Goal: Task Accomplishment & Management: Manage account settings

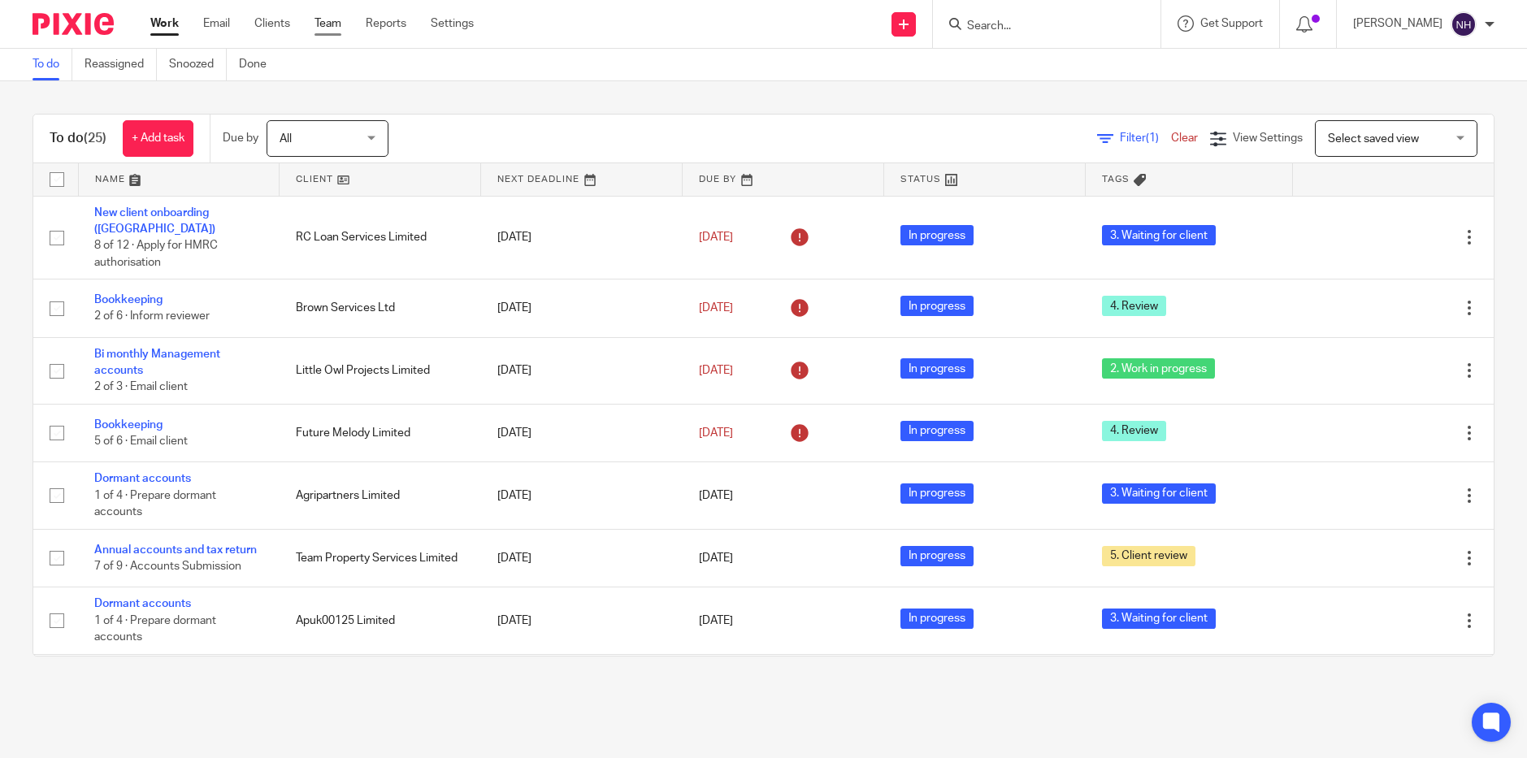
click at [337, 27] on link "Team" at bounding box center [327, 23] width 27 height 16
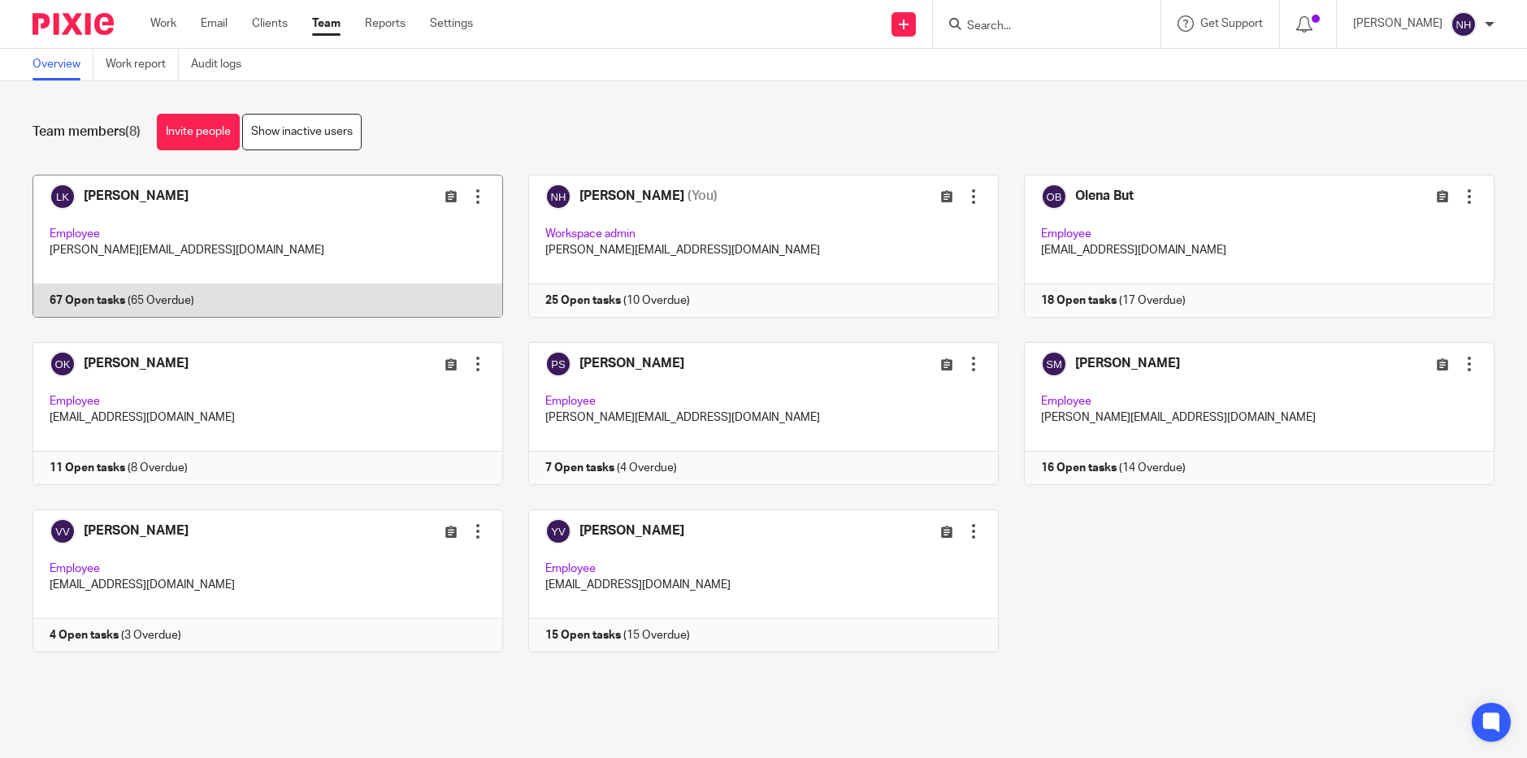
click at [137, 191] on link at bounding box center [255, 246] width 496 height 143
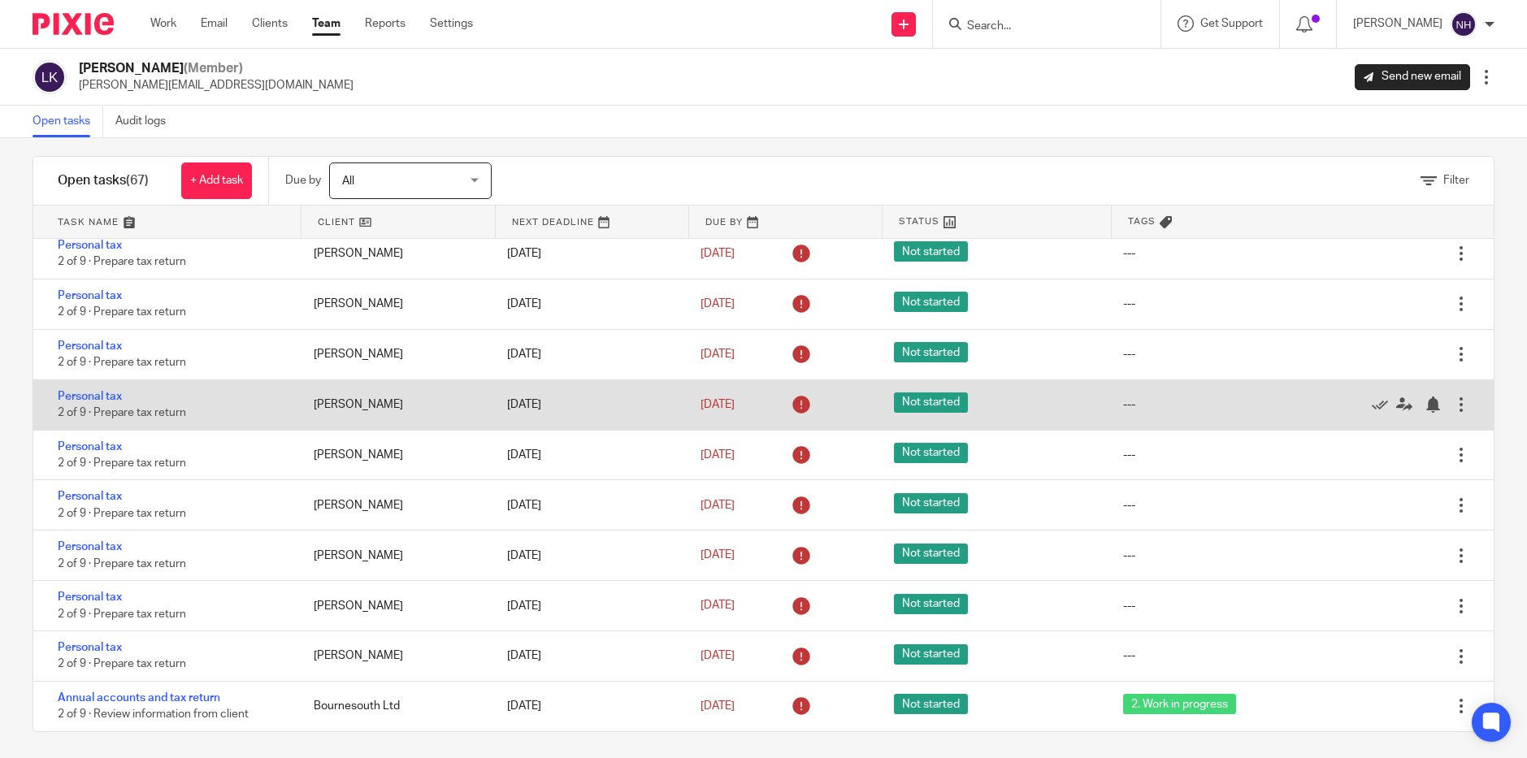
scroll to position [21, 0]
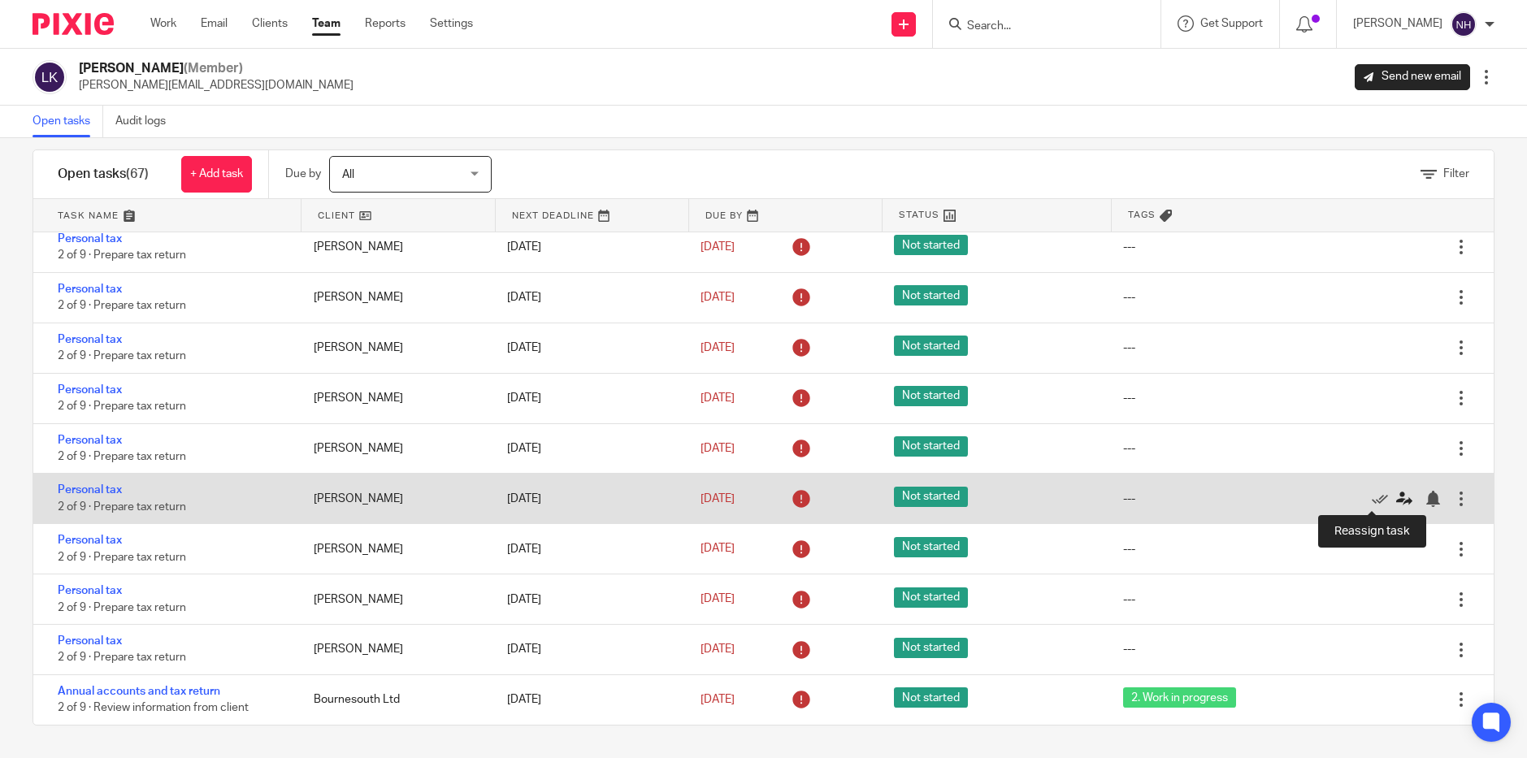
click at [1396, 498] on icon at bounding box center [1404, 499] width 16 height 16
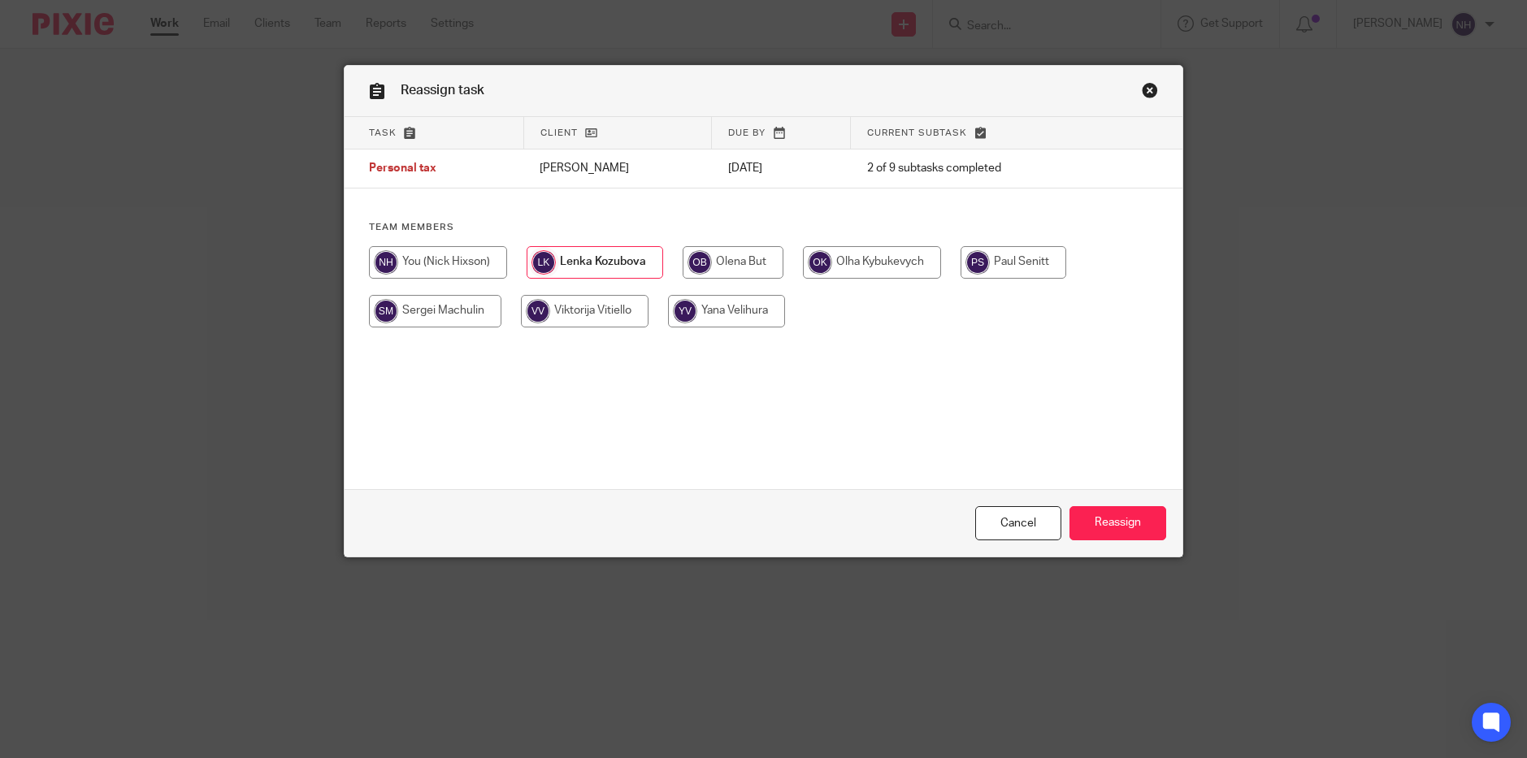
click at [428, 302] on input "radio" at bounding box center [435, 311] width 132 height 33
radio input "true"
click at [1121, 522] on input "Reassign" at bounding box center [1117, 523] width 97 height 35
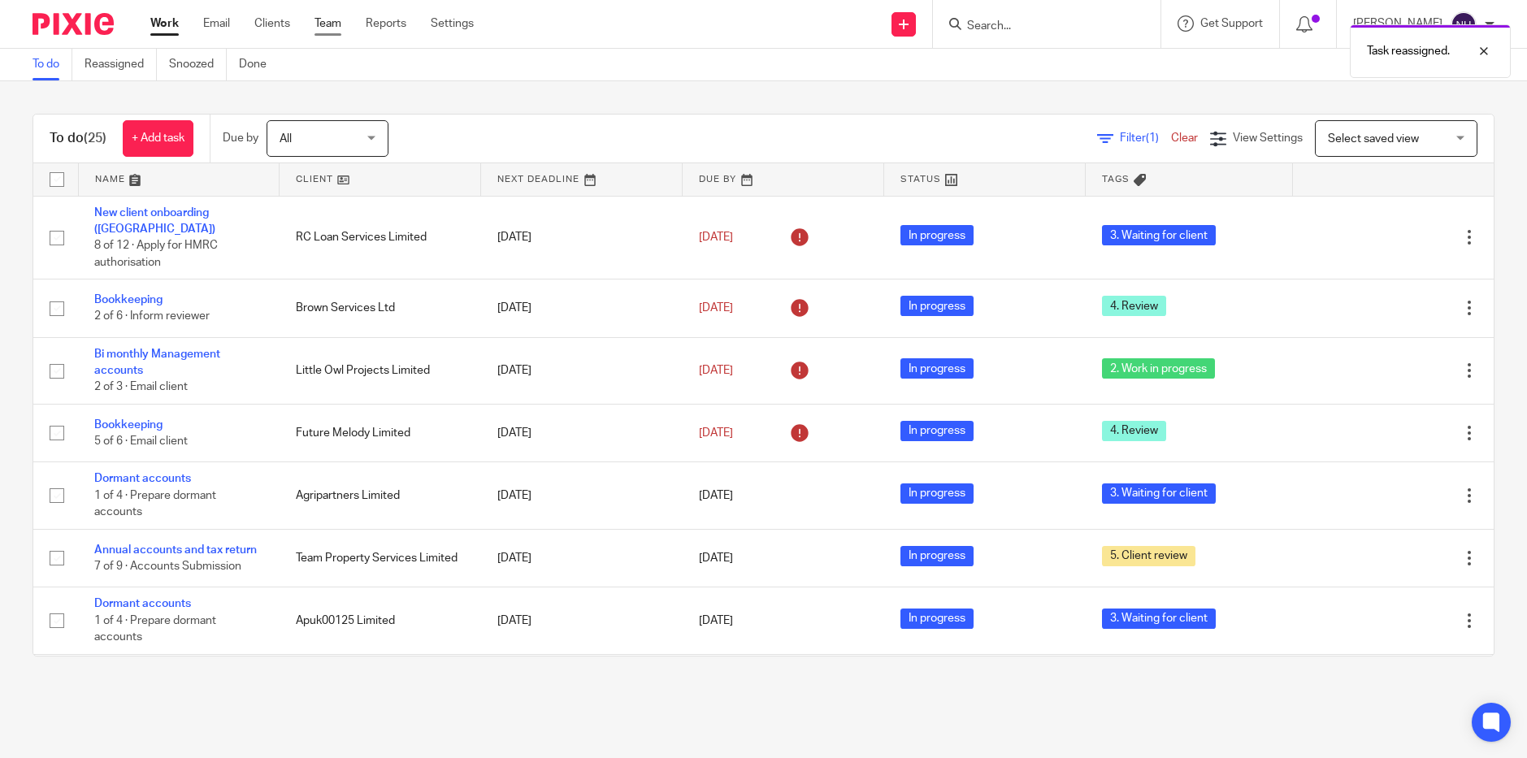
click at [337, 28] on link "Team" at bounding box center [327, 23] width 27 height 16
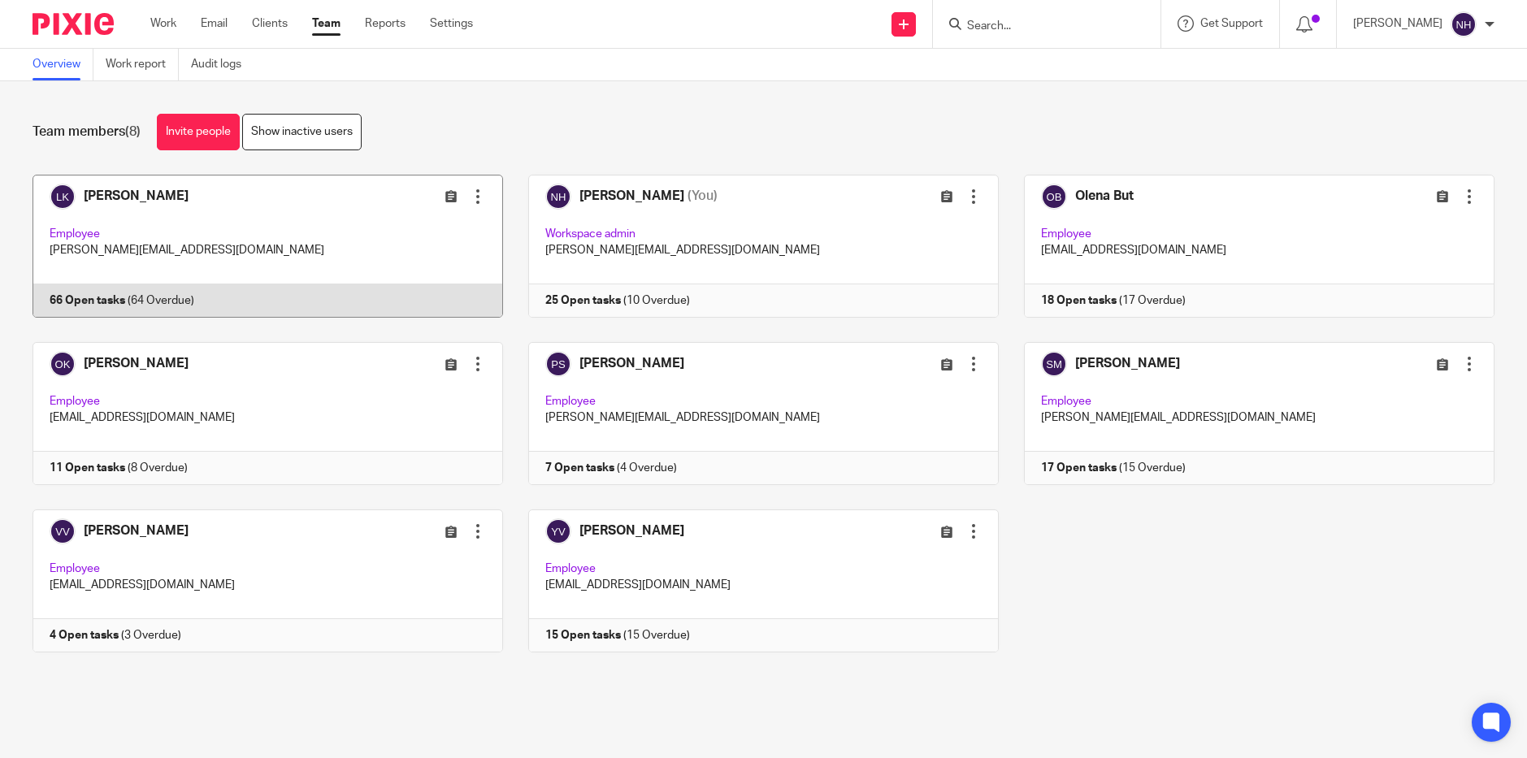
click at [170, 194] on link at bounding box center [255, 246] width 496 height 143
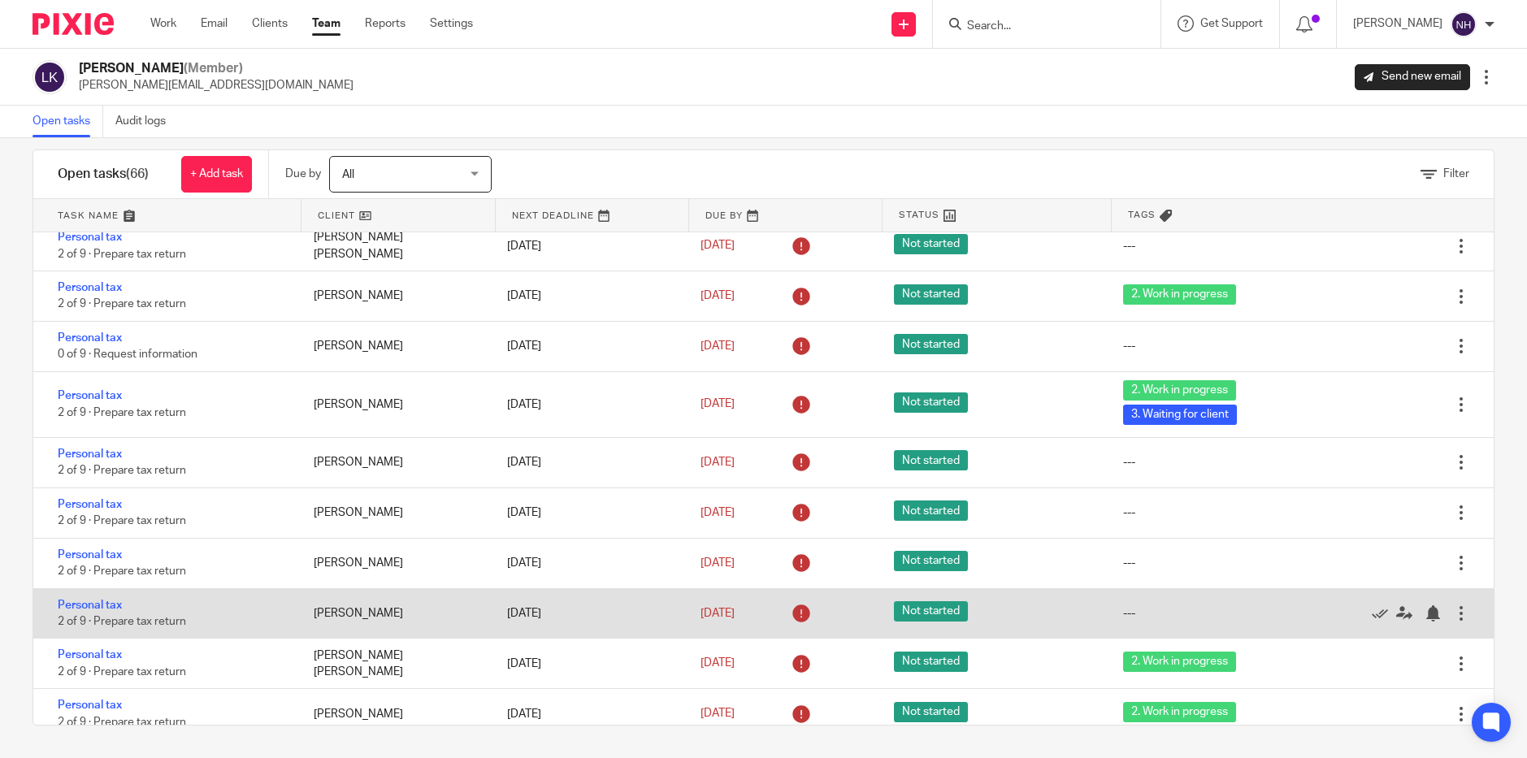
scroll to position [1817, 0]
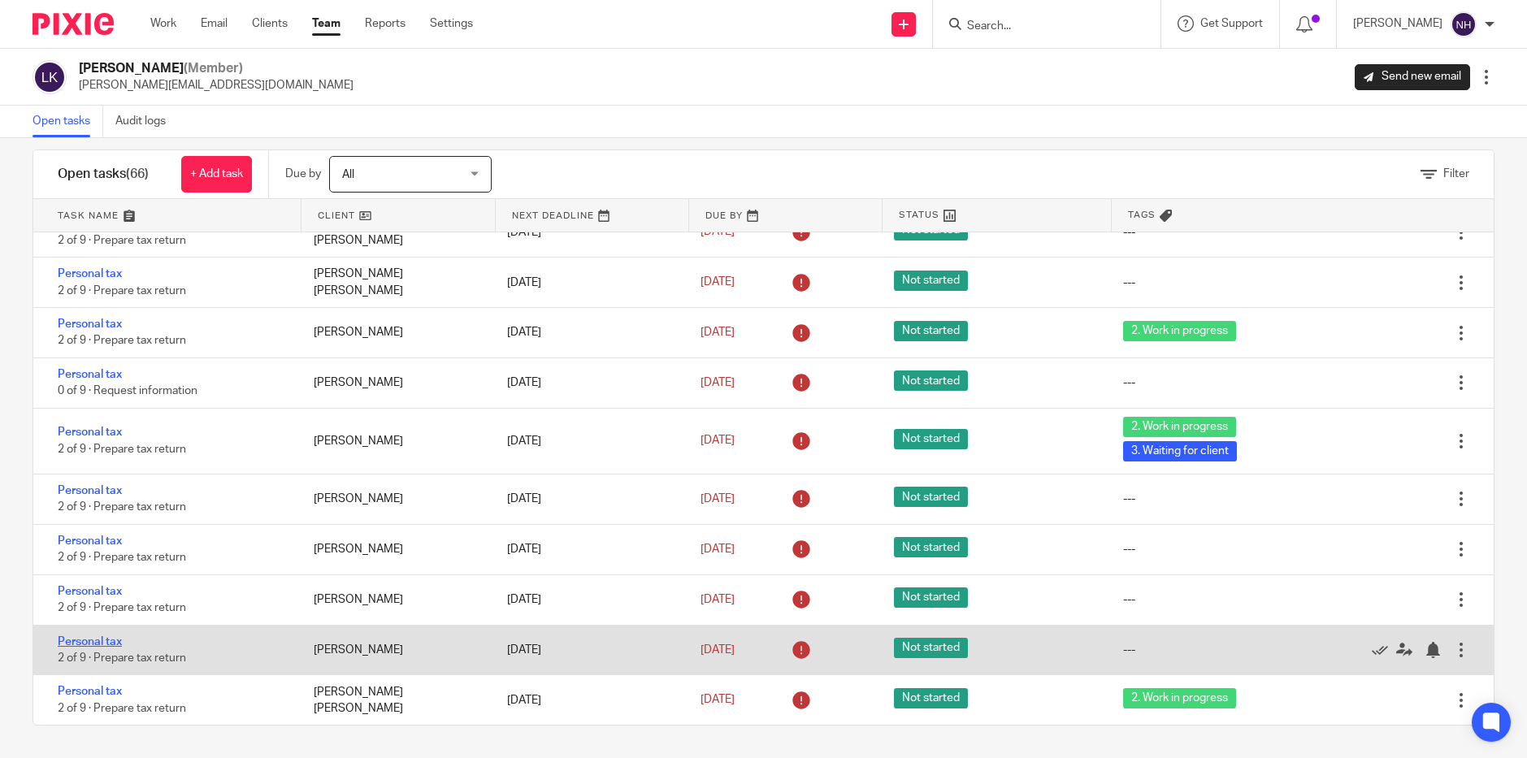
click at [111, 642] on link "Personal tax" at bounding box center [90, 641] width 64 height 11
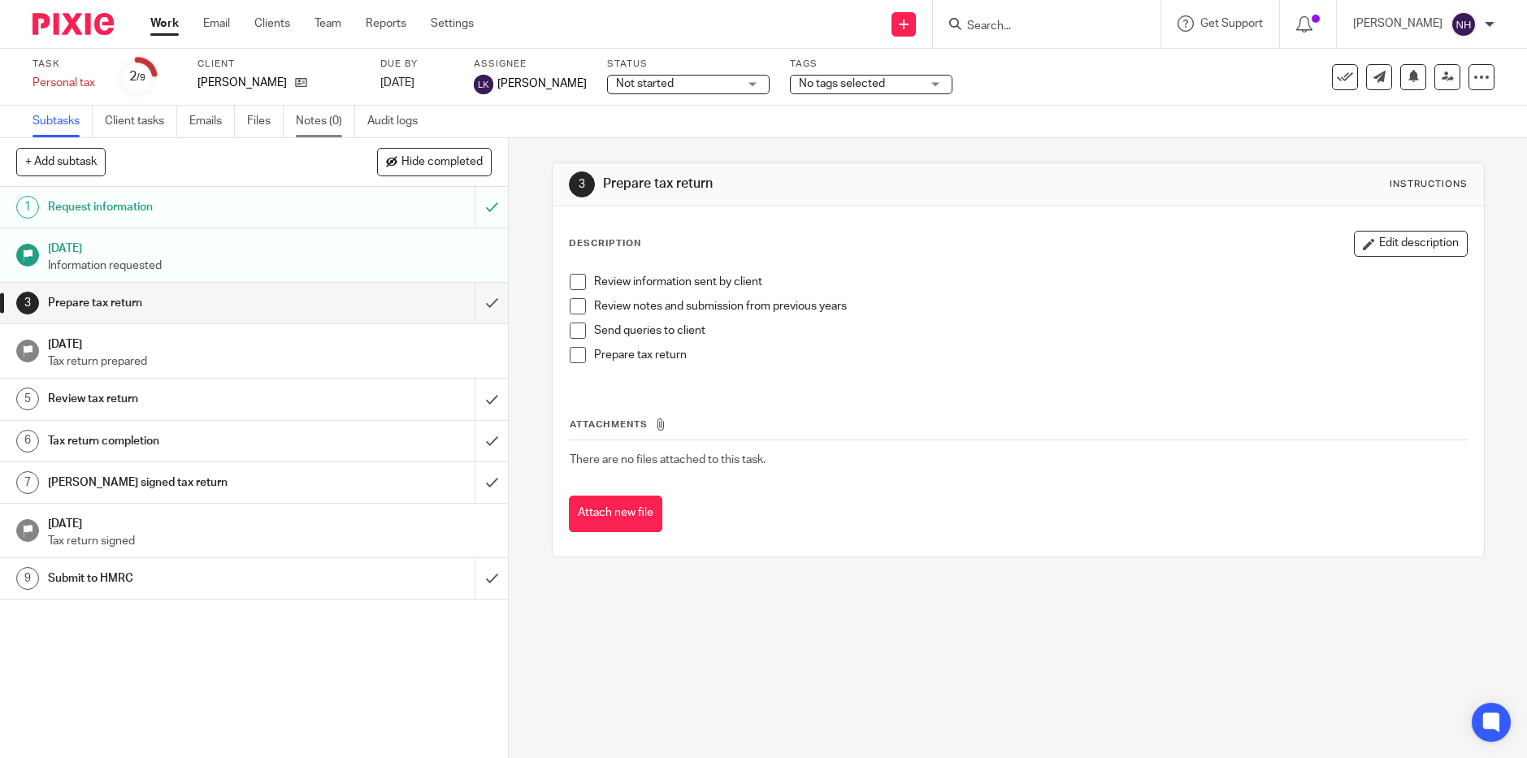
click at [328, 129] on link "Notes (0)" at bounding box center [325, 122] width 59 height 32
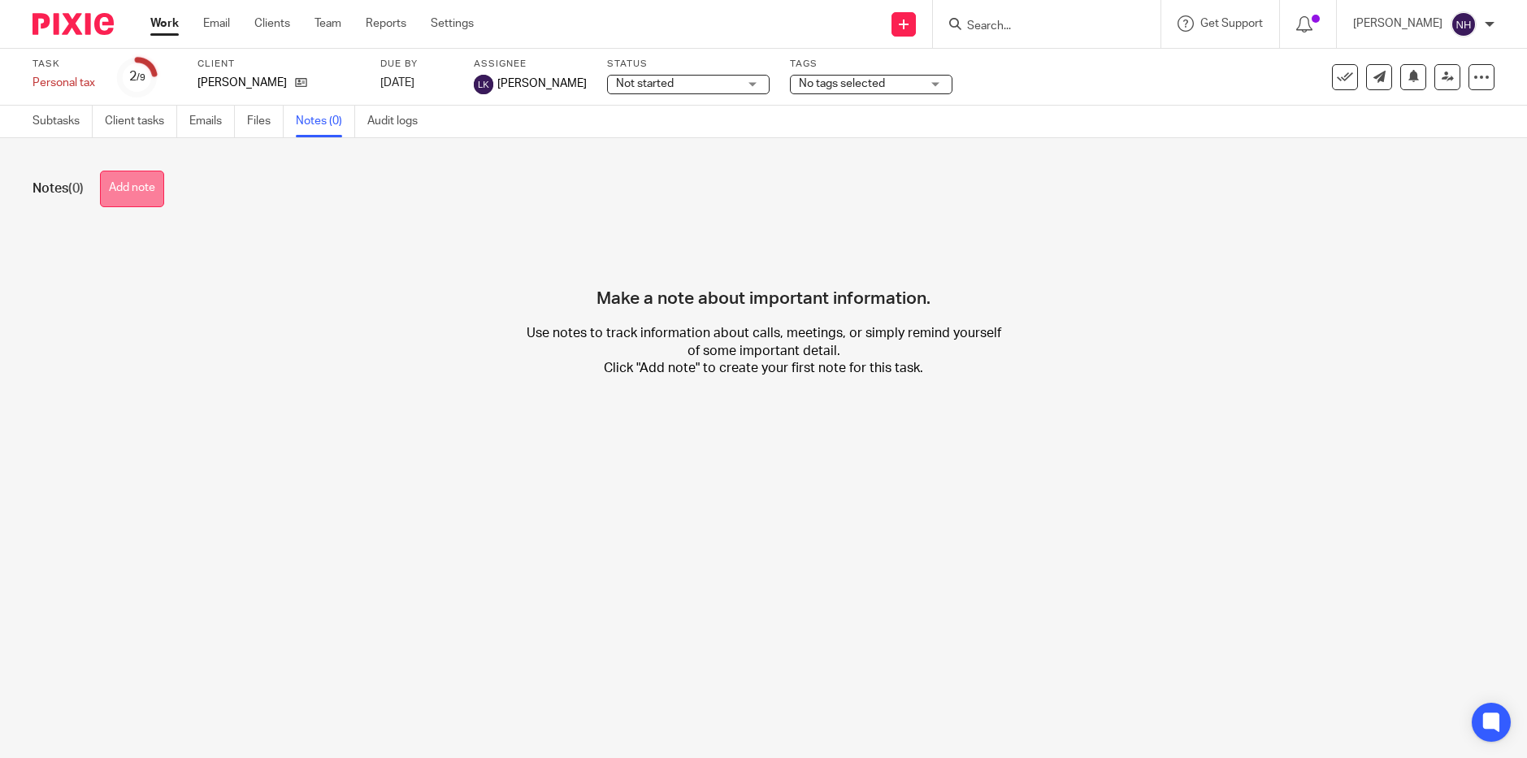
click at [154, 187] on button "Add note" at bounding box center [132, 189] width 64 height 37
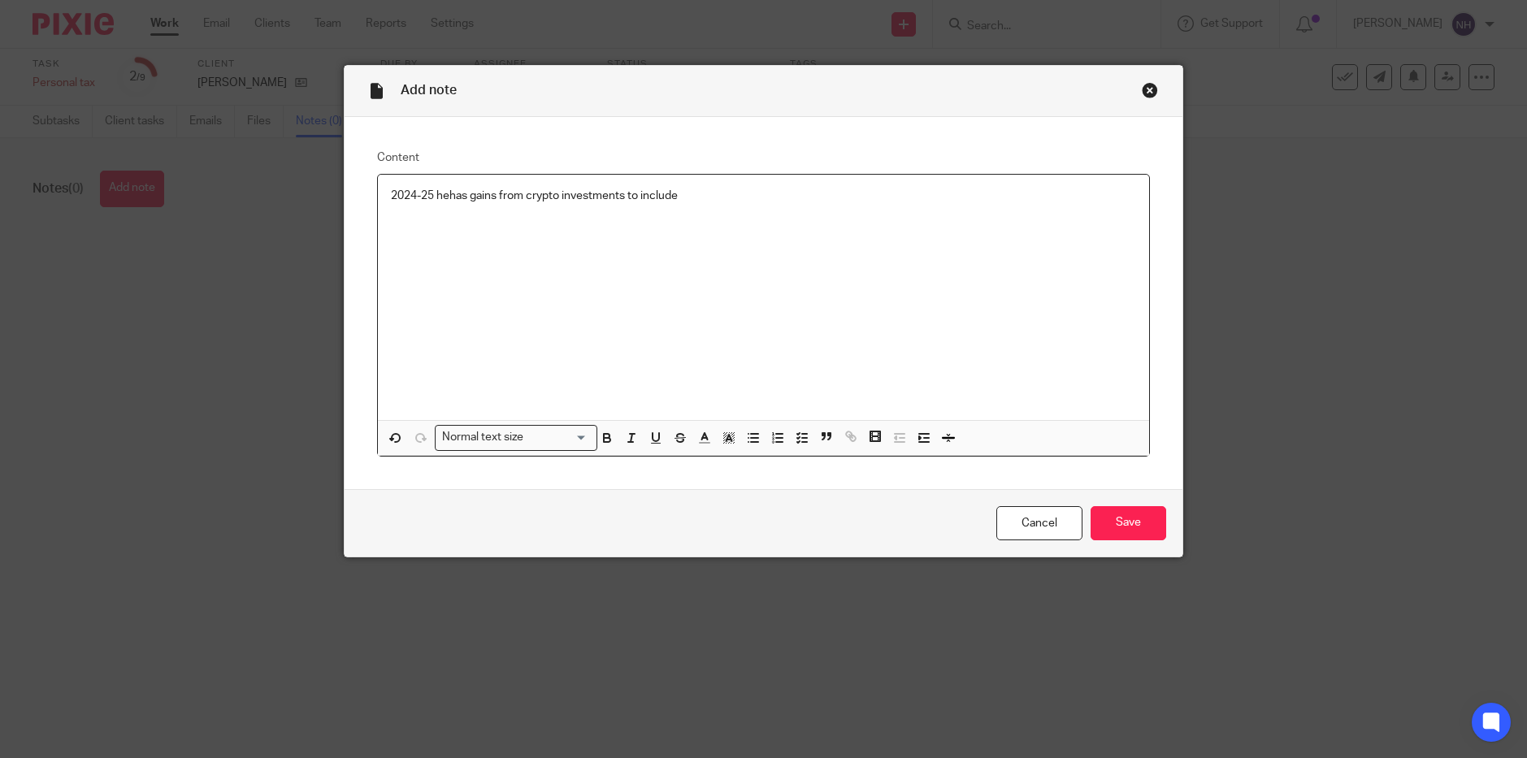
click at [443, 193] on p "2024-25 hehas gains from crypto investments to include" at bounding box center [763, 196] width 745 height 16
click at [1110, 518] on input "Save" at bounding box center [1128, 523] width 76 height 35
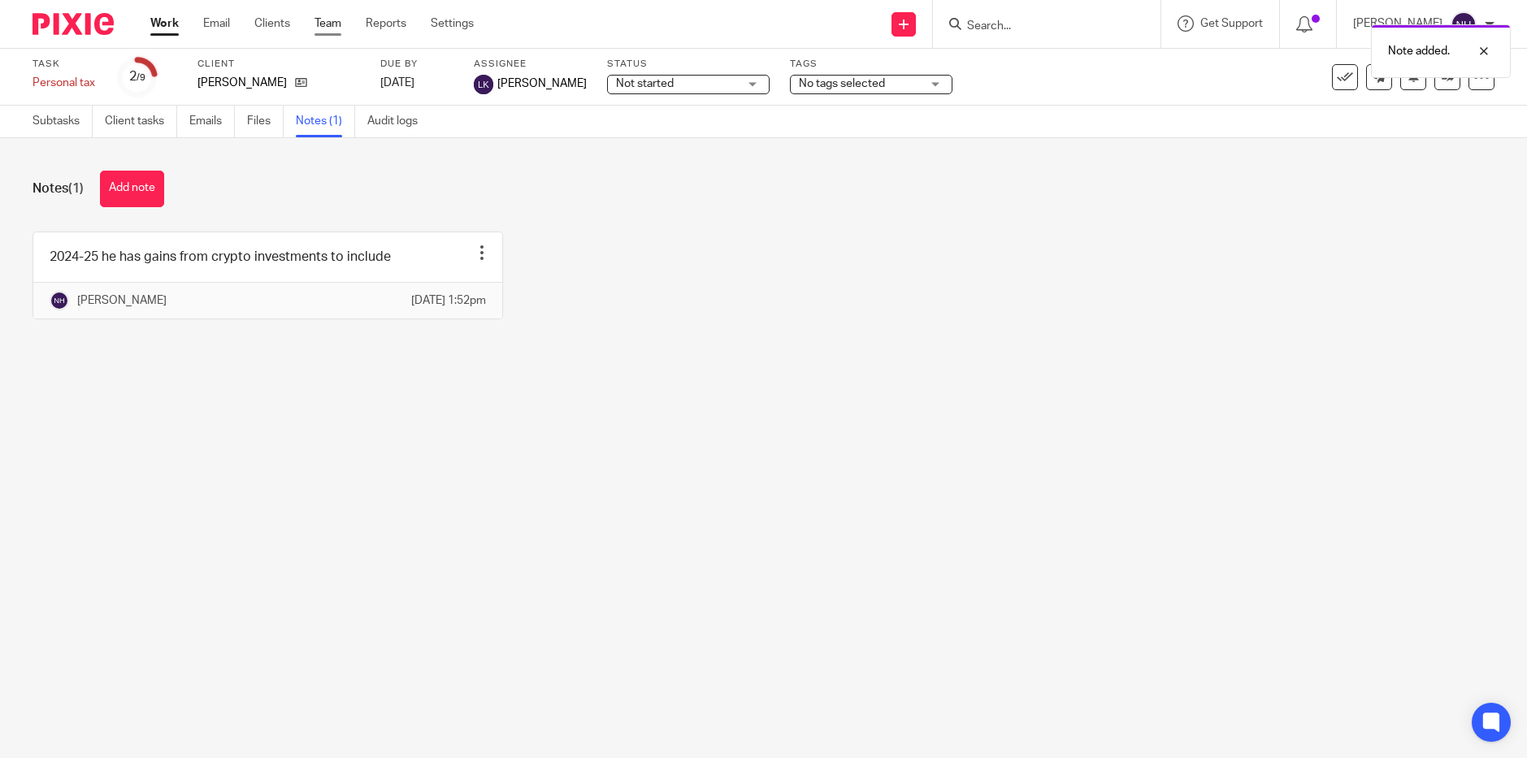
click at [328, 31] on link "Team" at bounding box center [327, 23] width 27 height 16
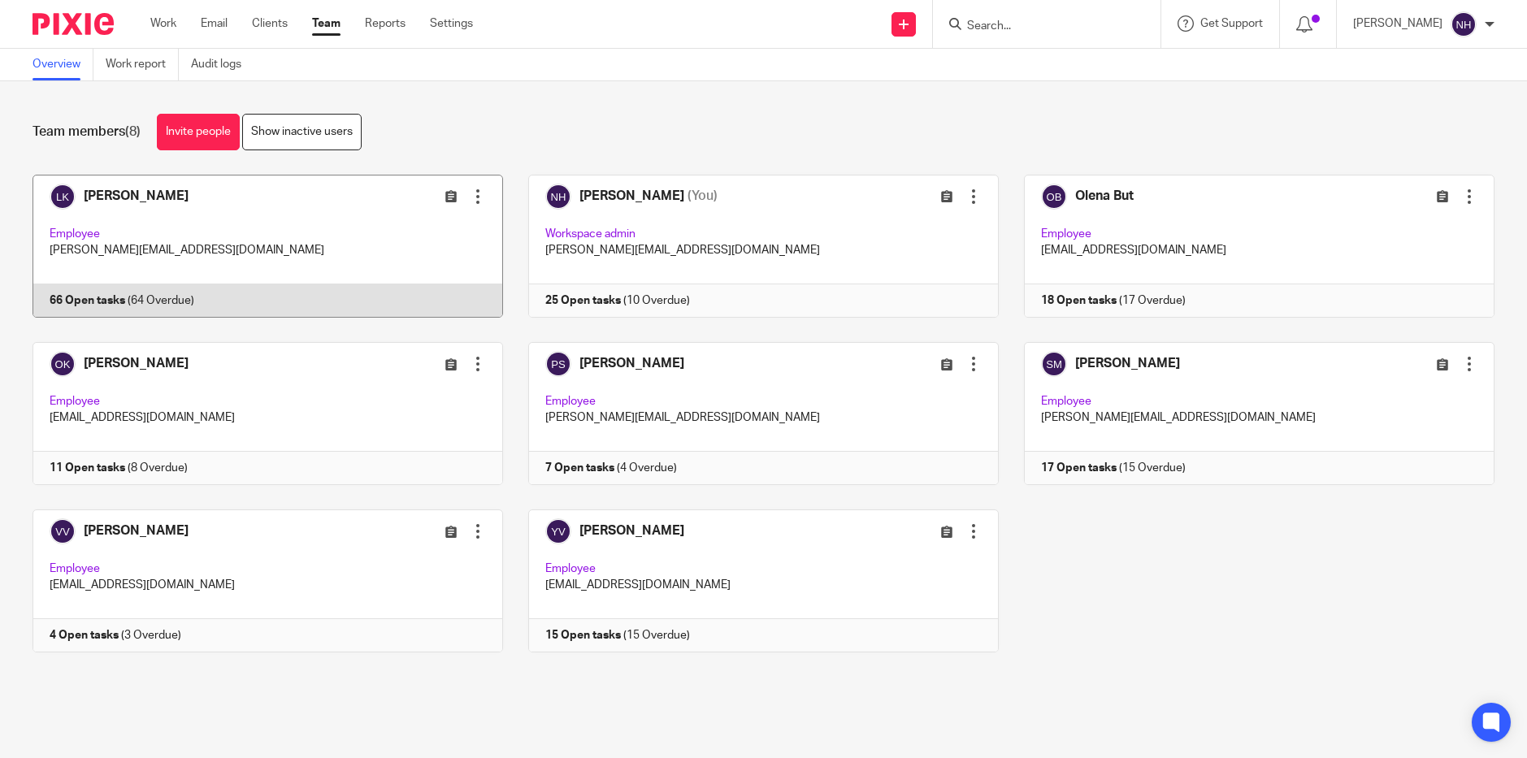
click at [162, 199] on link at bounding box center [255, 246] width 496 height 143
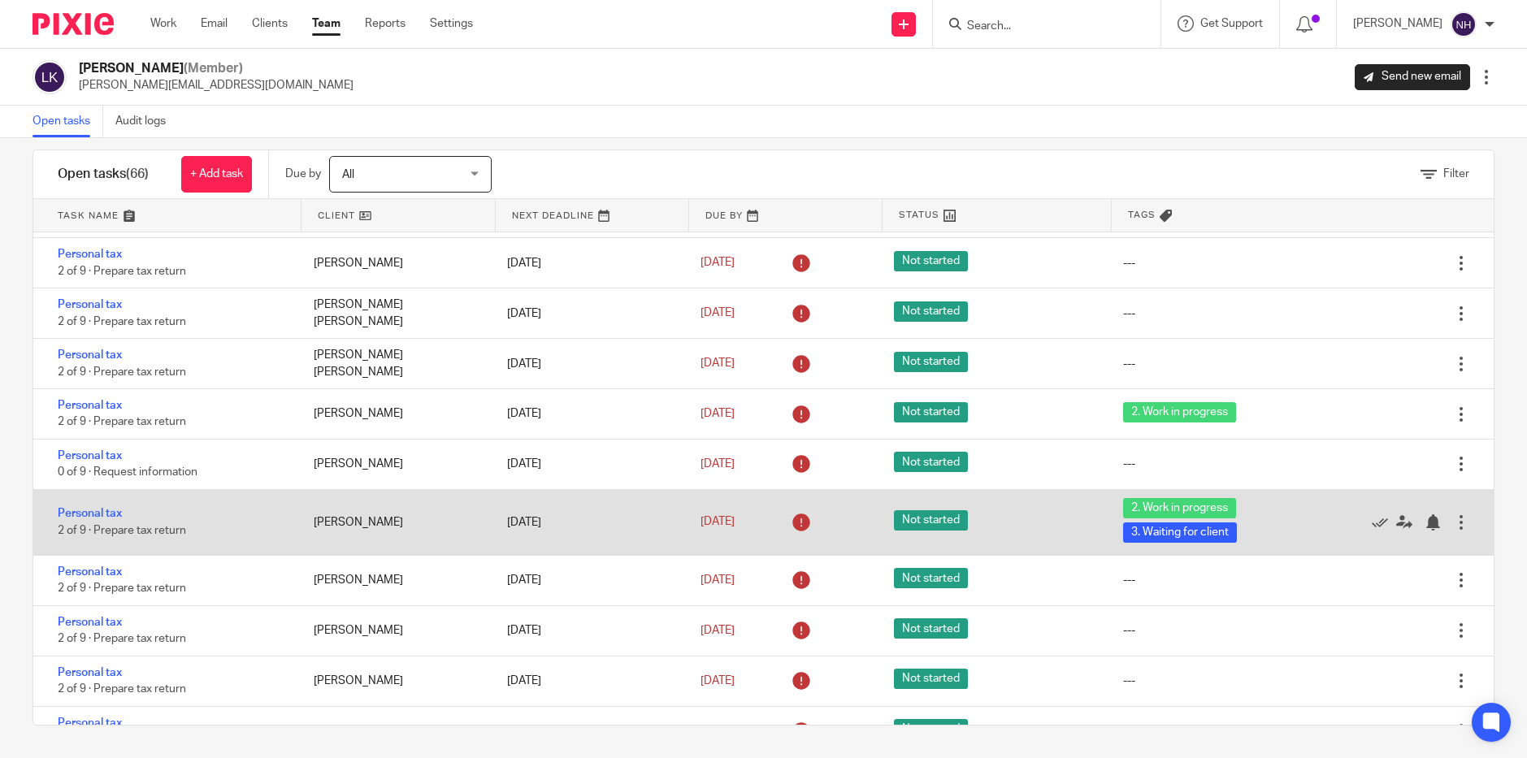
scroll to position [1654, 0]
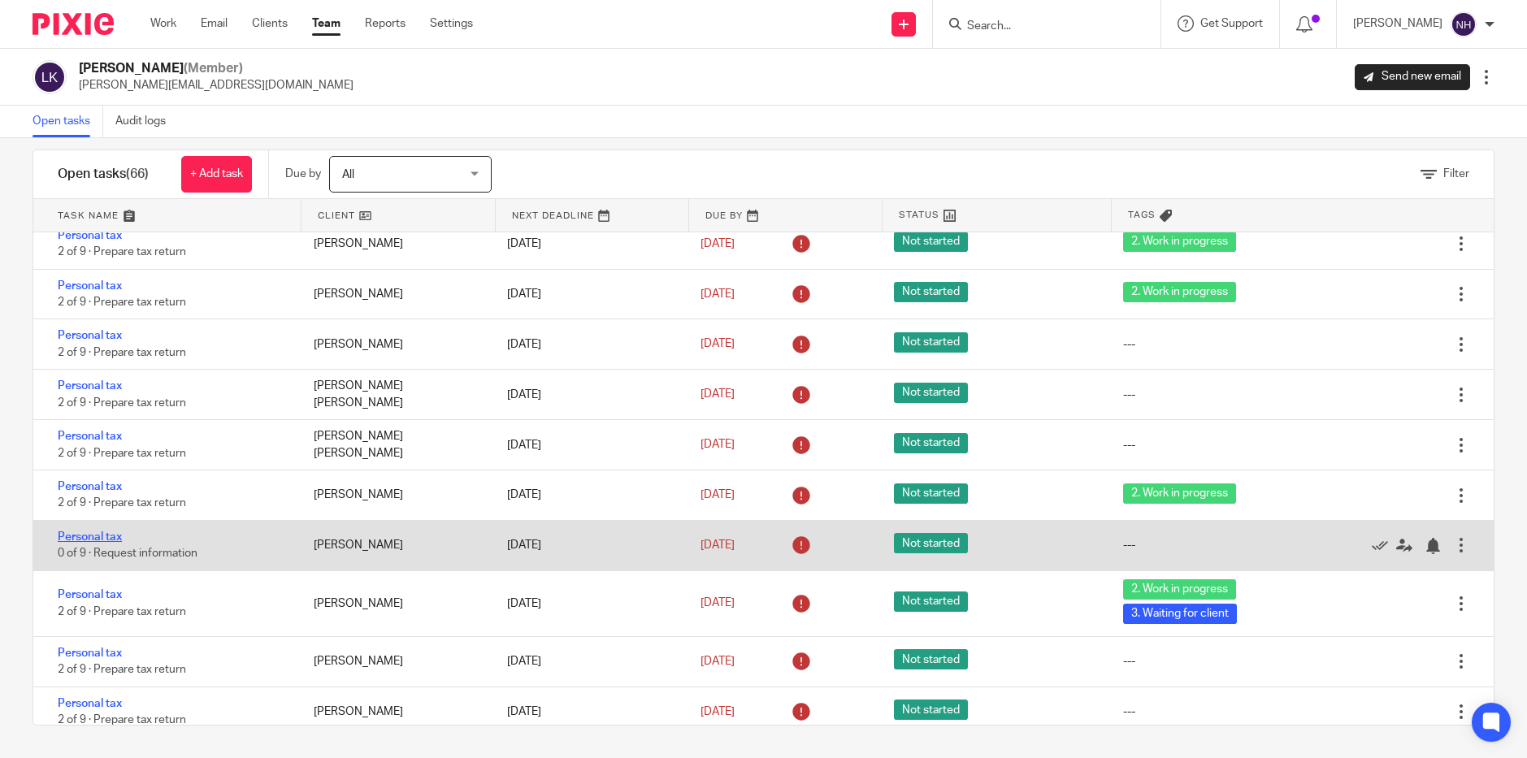
click at [104, 533] on link "Personal tax" at bounding box center [90, 536] width 64 height 11
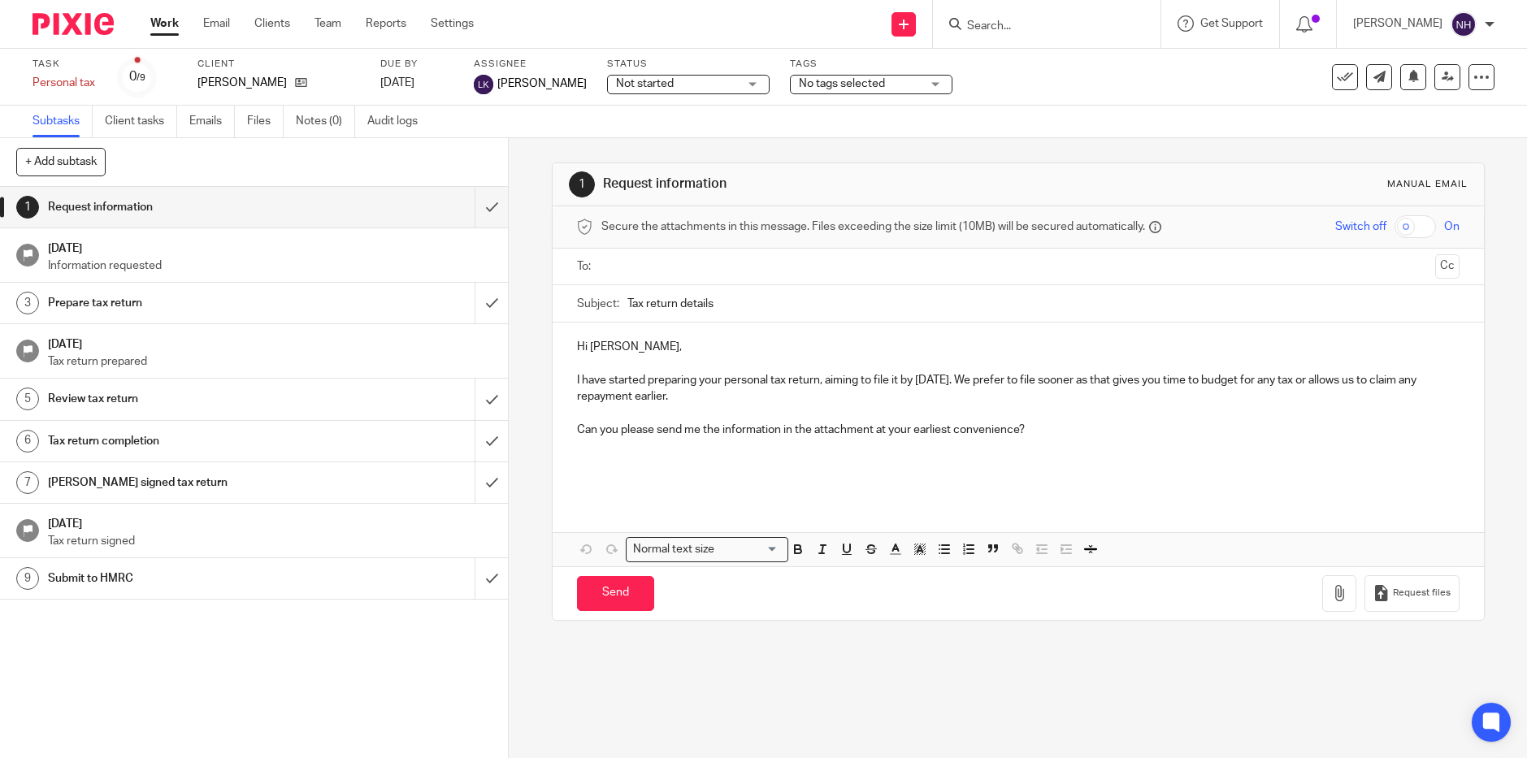
click at [930, 83] on div "No tags selected" at bounding box center [871, 85] width 163 height 20
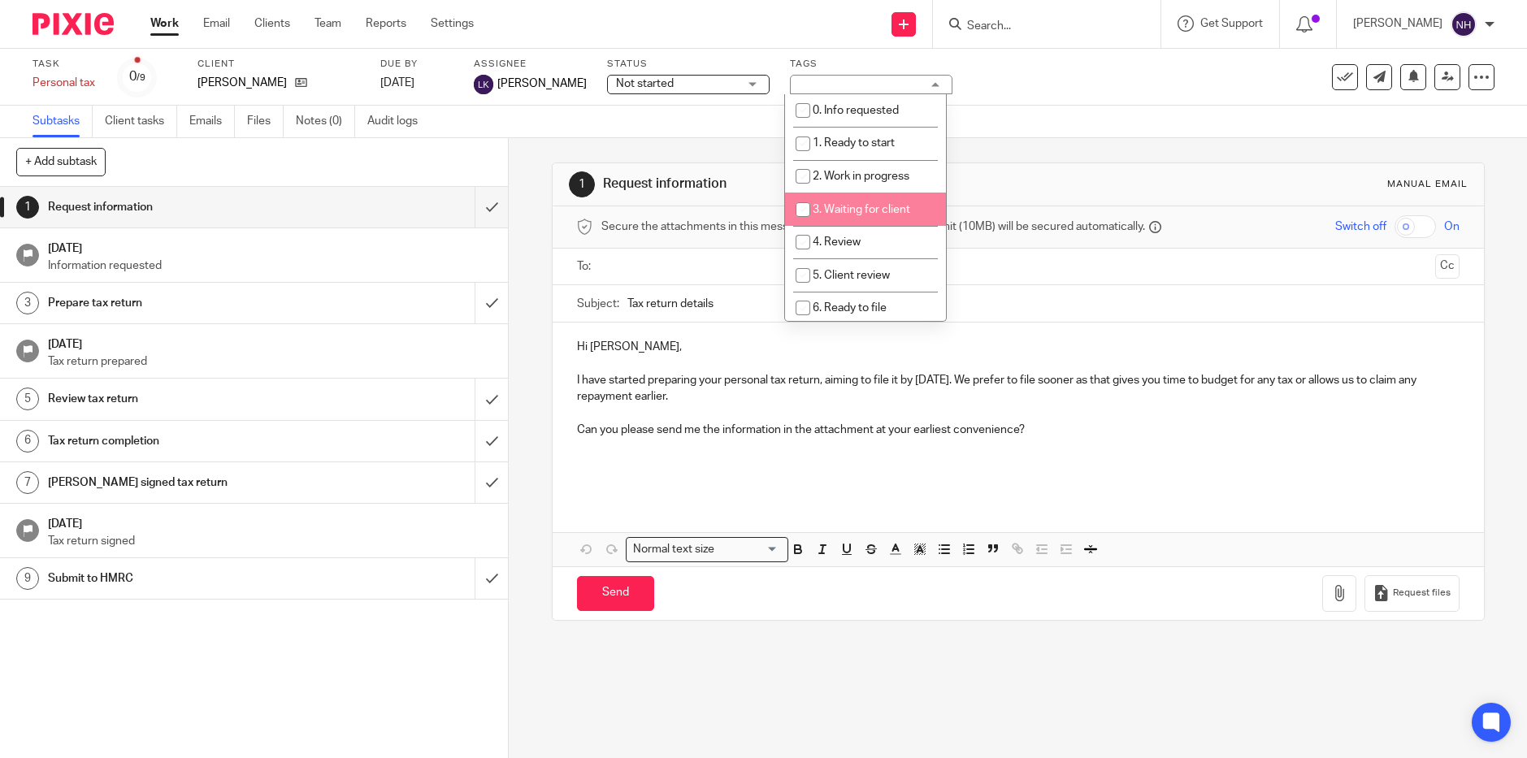
click at [869, 213] on span "3. Waiting for client" at bounding box center [862, 209] width 98 height 11
checkbox input "true"
click at [661, 123] on div "Subtasks Client tasks Emails Files Notes (0) Audit logs" at bounding box center [763, 122] width 1527 height 33
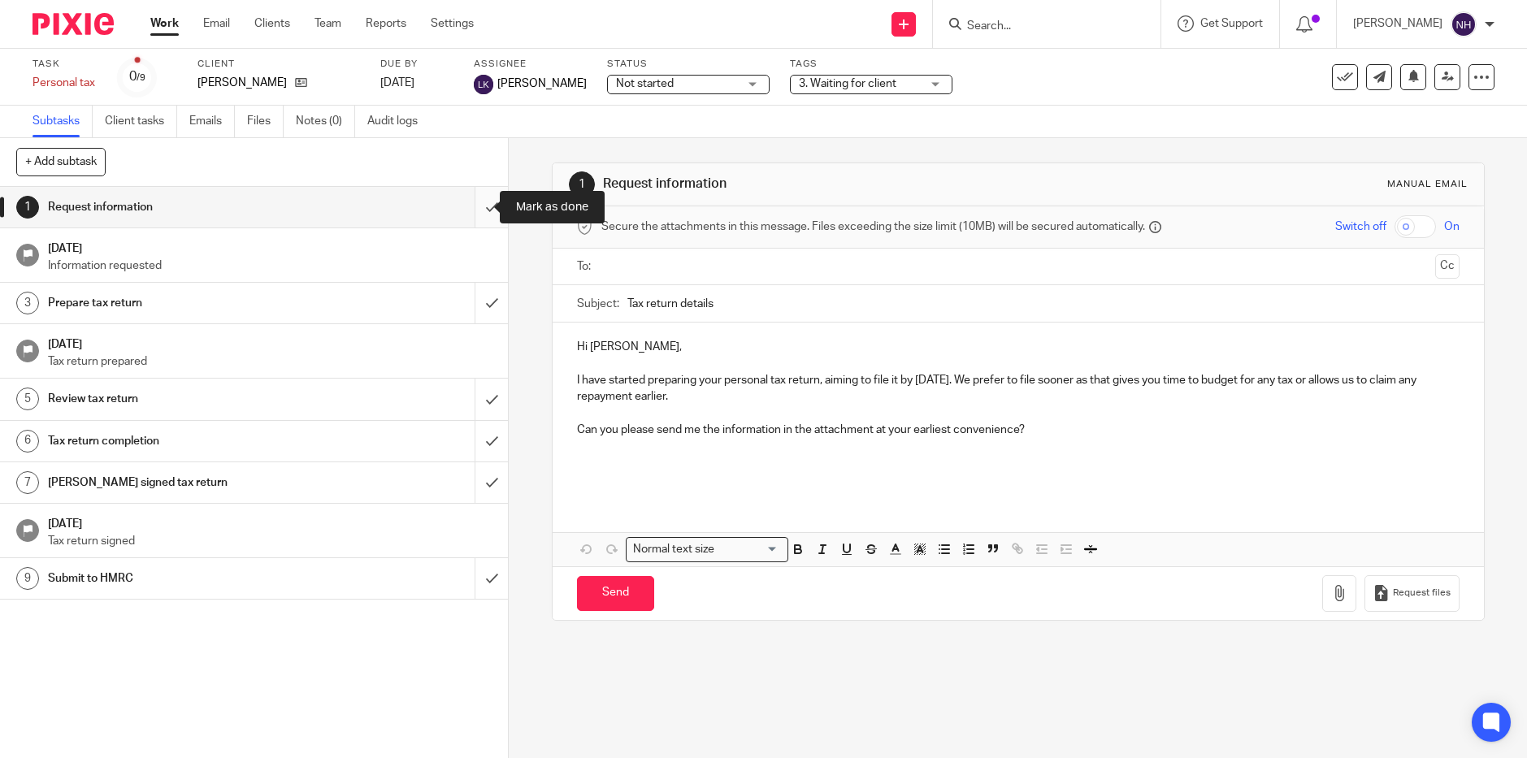
click at [473, 207] on input "submit" at bounding box center [254, 207] width 508 height 41
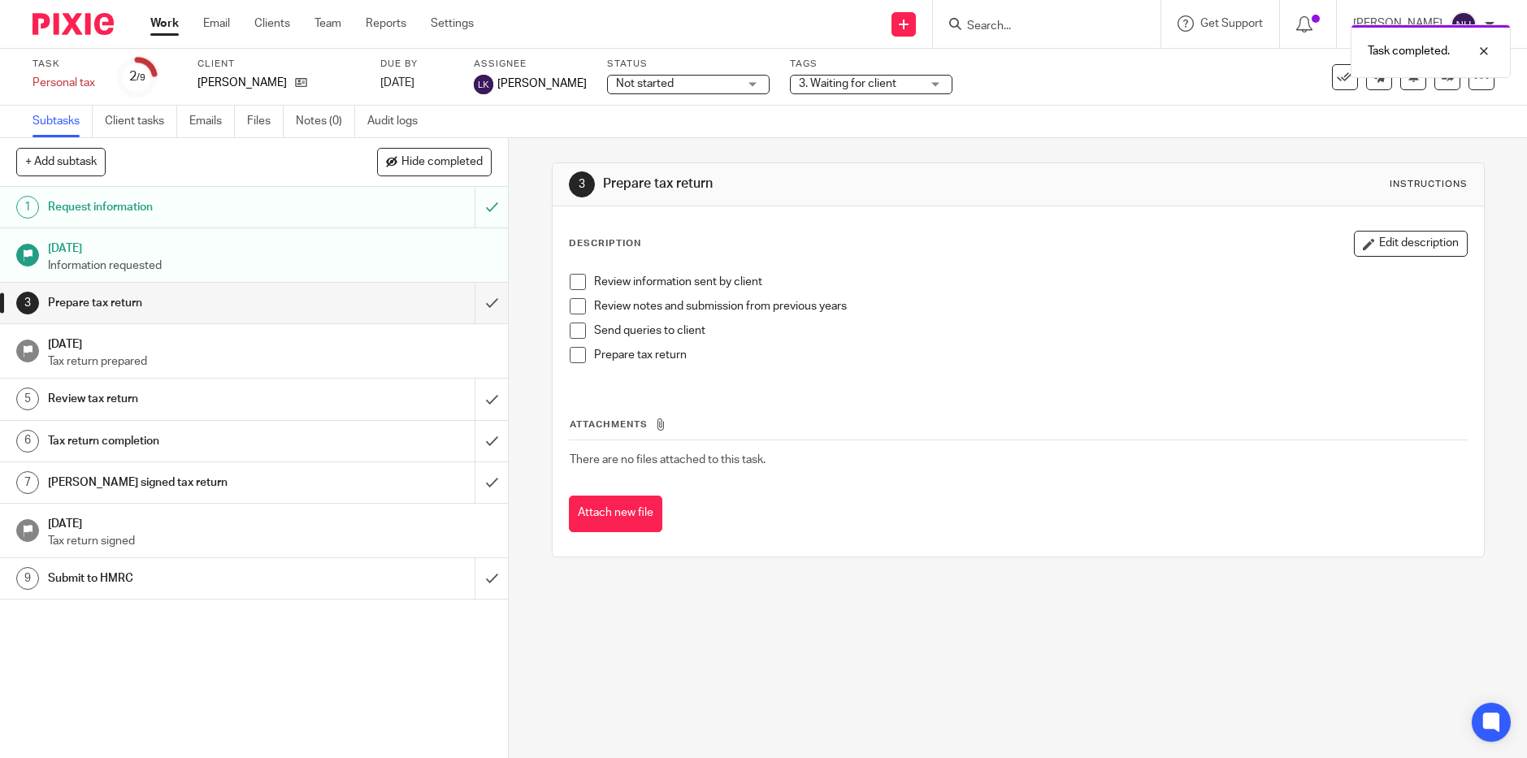
click at [177, 23] on link "Work" at bounding box center [164, 23] width 28 height 16
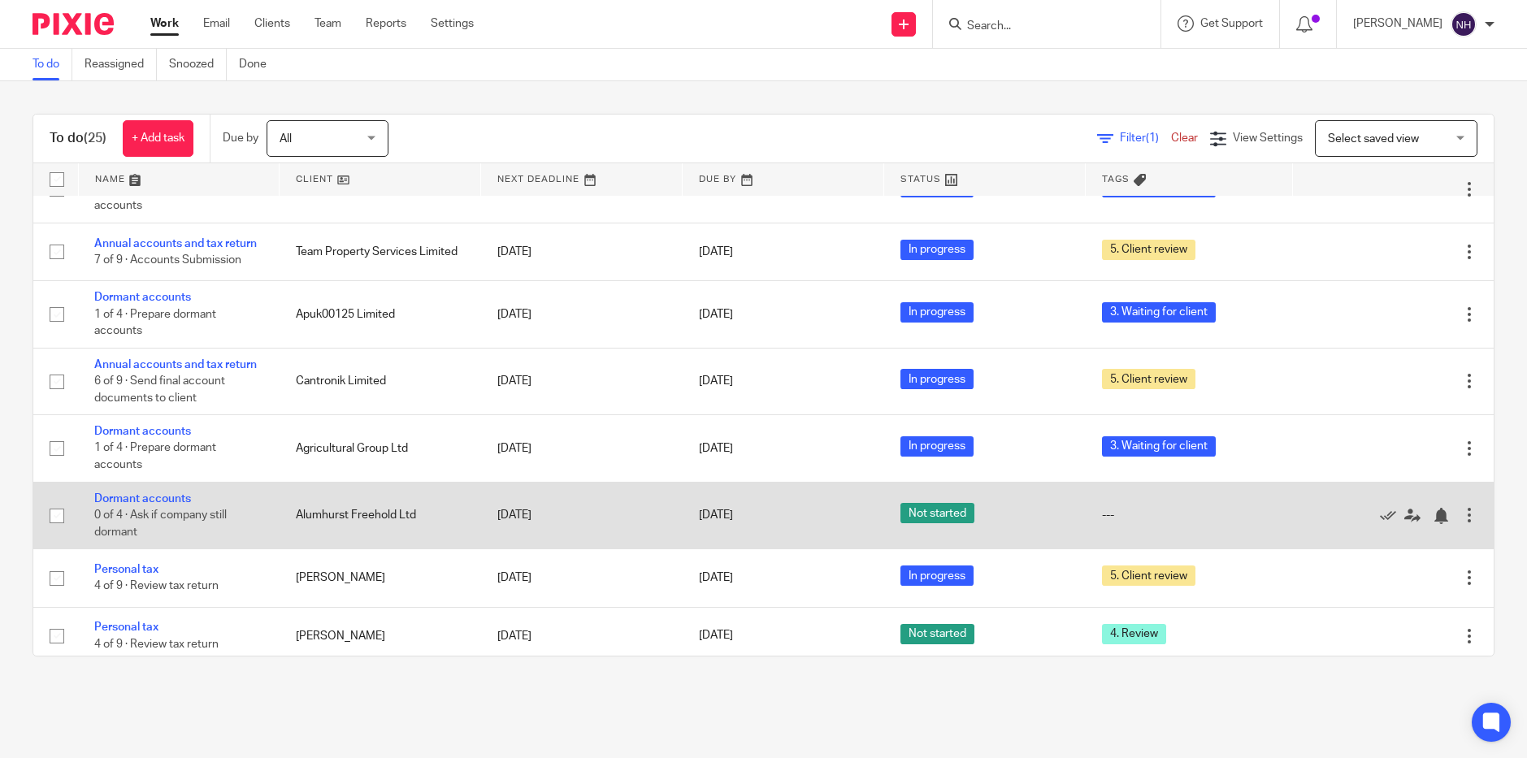
scroll to position [325, 0]
